Goal: Task Accomplishment & Management: Use online tool/utility

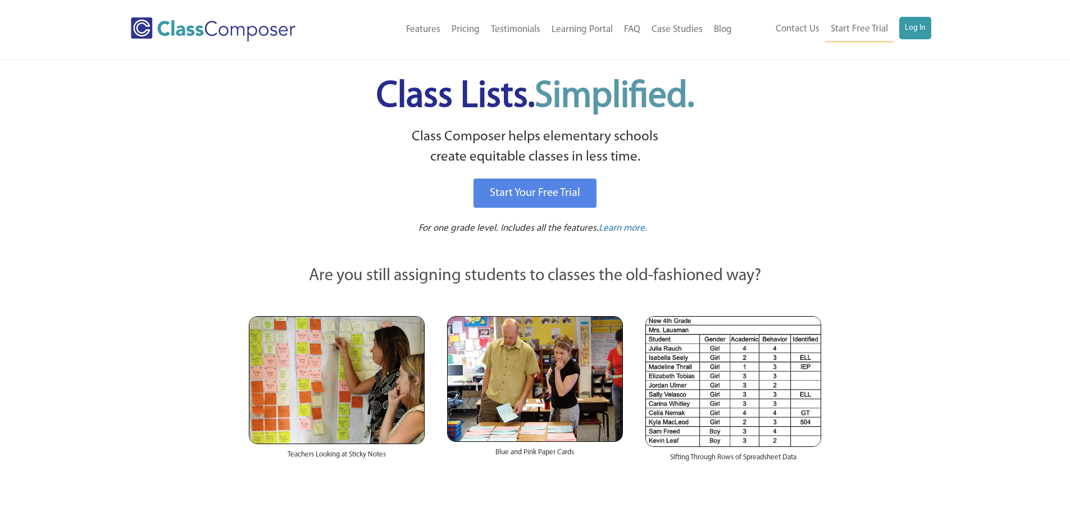
click at [904, 6] on div "Menu Home Old Features Pricing Testimonials Learning Portal FAQ Case Studies Bl…" at bounding box center [535, 29] width 809 height 59
click at [909, 18] on link "Log In" at bounding box center [915, 28] width 32 height 22
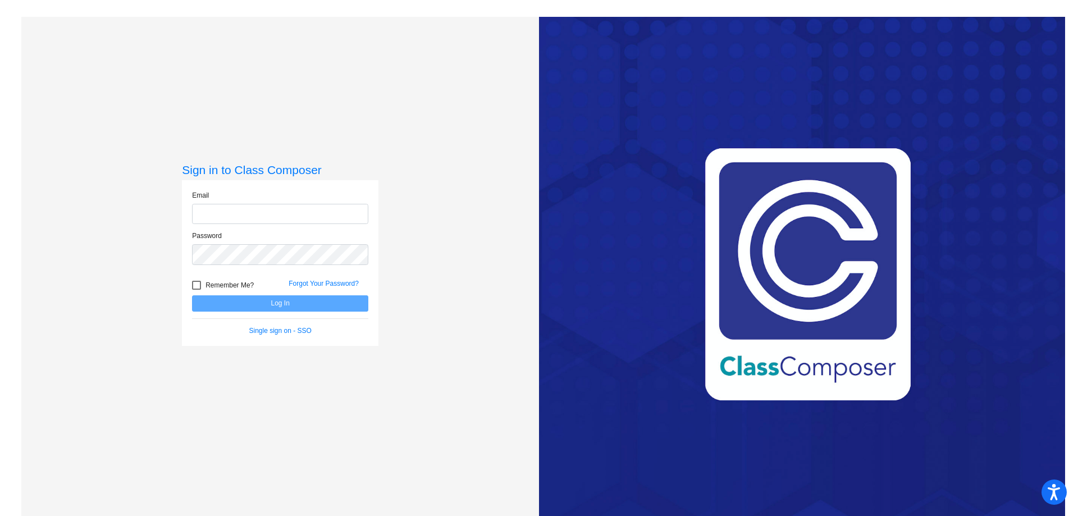
type input "kworonicak@swsdk6.com"
click at [265, 304] on button "Log In" at bounding box center [280, 303] width 176 height 16
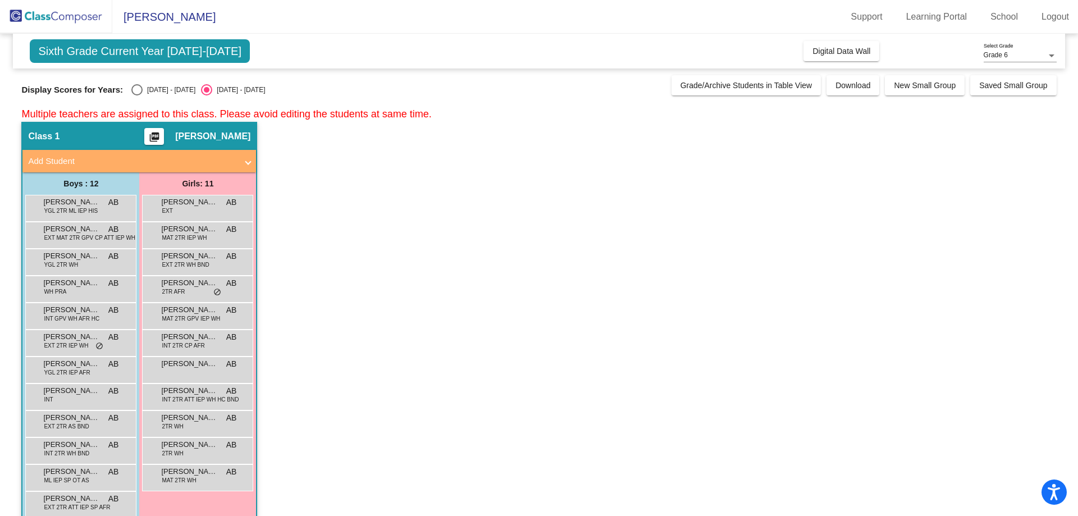
drag, startPoint x: 285, startPoint y: 1, endPoint x: 520, endPoint y: 250, distance: 342.5
click at [507, 263] on app-classroom "Class 1 picture_as_pdf Kelly Woronicak Add Student First Name Last Name Student…" at bounding box center [538, 329] width 1035 height 414
